Goal: Find specific page/section: Find specific page/section

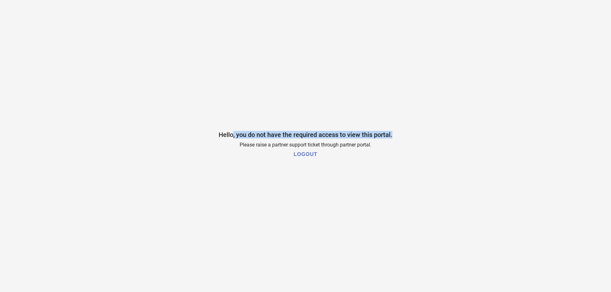
drag, startPoint x: 232, startPoint y: 138, endPoint x: 411, endPoint y: 141, distance: 179.4
click at [411, 141] on div "Hello, you do not have the required access to view this portal. Please raise a …" at bounding box center [305, 146] width 611 height 292
click at [398, 152] on div "Hello, you do not have the required access to view this portal. Please raise a …" at bounding box center [305, 146] width 611 height 292
click at [249, 138] on span "Hello, you do not have the required access to view this portal." at bounding box center [305, 135] width 174 height 8
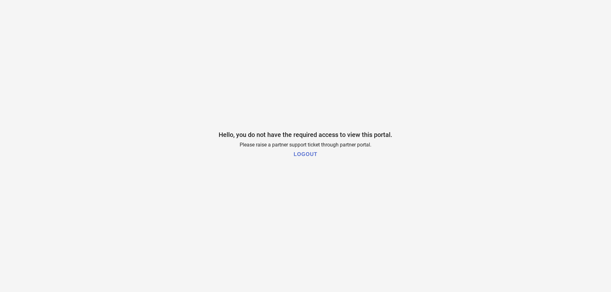
click at [280, 135] on span "Hello, you do not have the required access to view this portal." at bounding box center [305, 135] width 174 height 8
click at [336, 137] on span "Hello, you do not have the required access to view this portal." at bounding box center [305, 135] width 174 height 8
drag, startPoint x: 239, startPoint y: 134, endPoint x: 280, endPoint y: 101, distance: 52.9
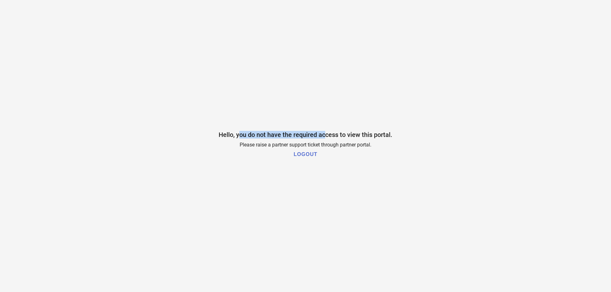
click at [328, 136] on span "Hello, you do not have the required access to view this portal." at bounding box center [305, 135] width 174 height 8
